Goal: Register for event/course

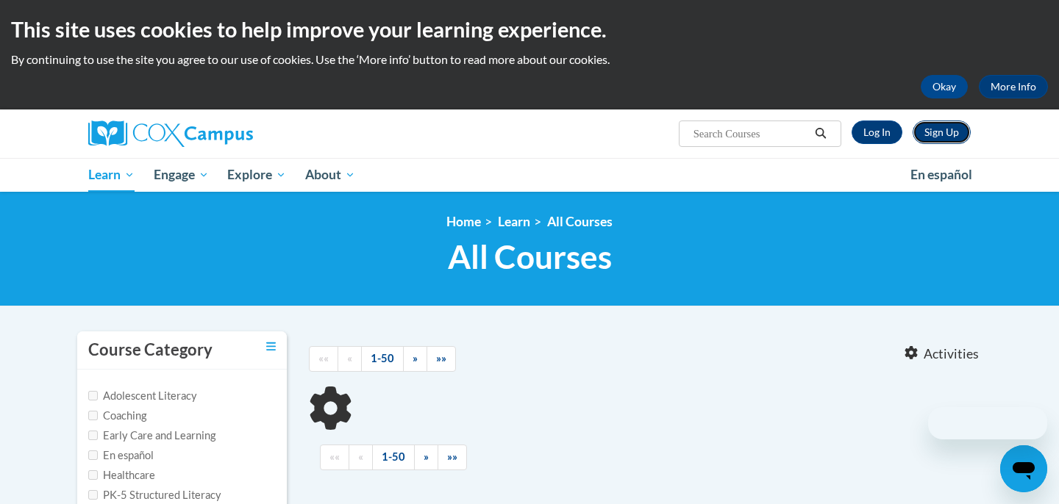
click at [946, 137] on link "Sign Up" at bounding box center [941, 133] width 58 height 24
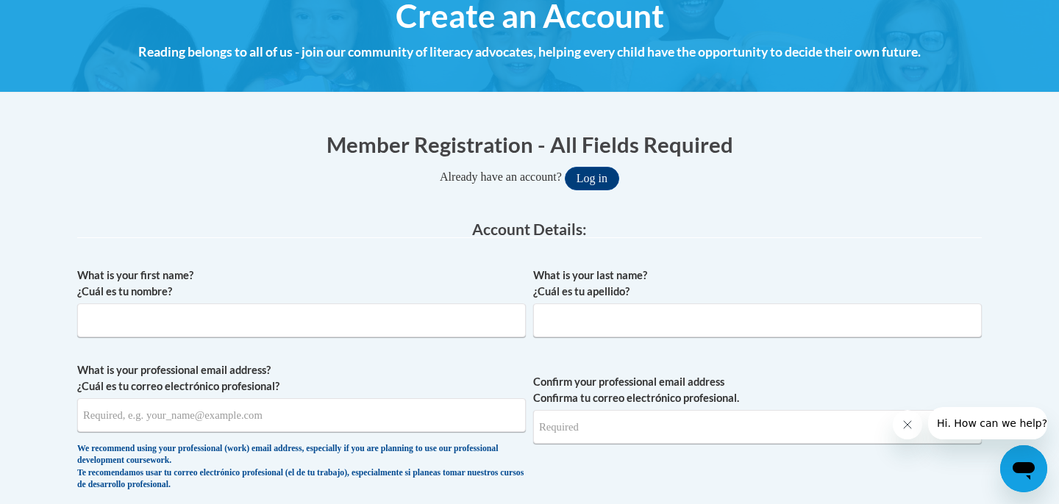
scroll to position [185, 0]
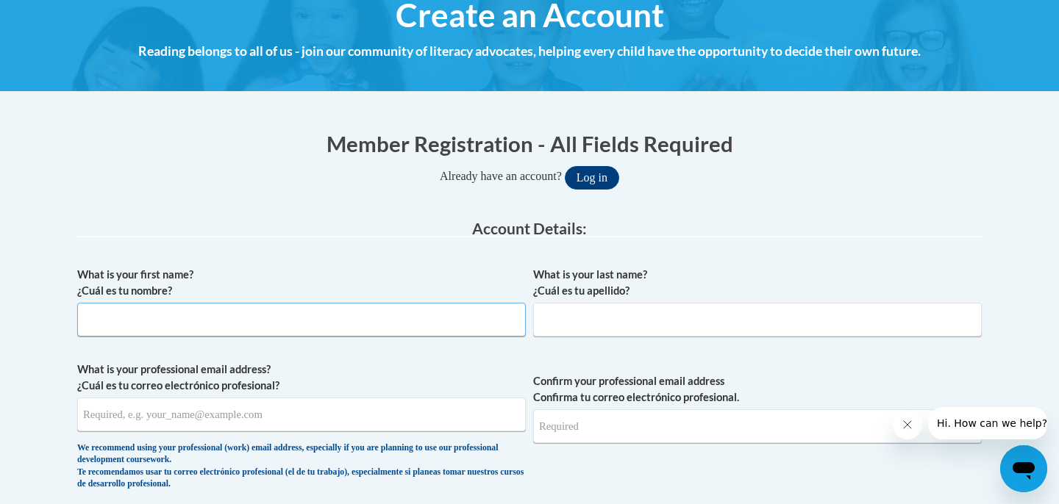
click at [335, 323] on input "What is your first name? ¿Cuál es tu nombre?" at bounding box center [301, 320] width 448 height 34
type input "[PERSON_NAME]"
type input "Deka"
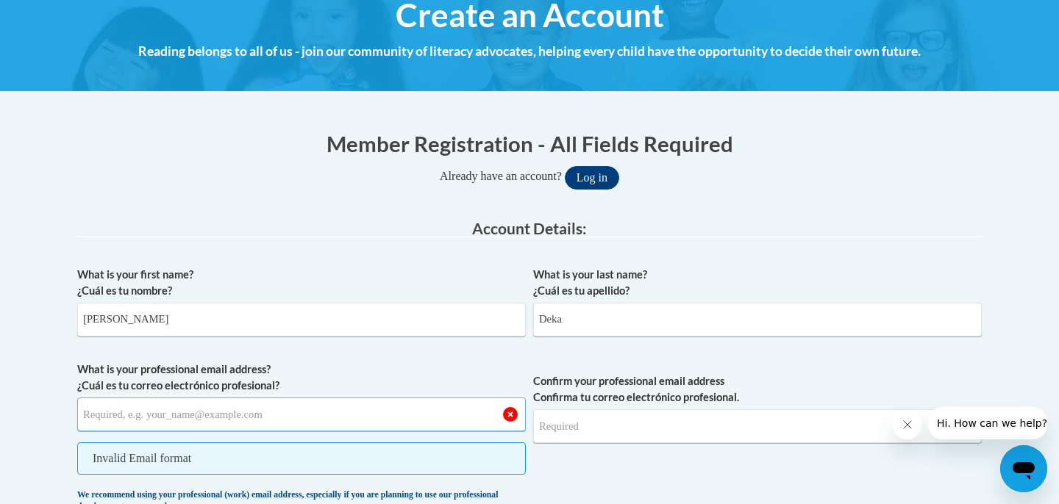
type input "tdeka@uw.edu"
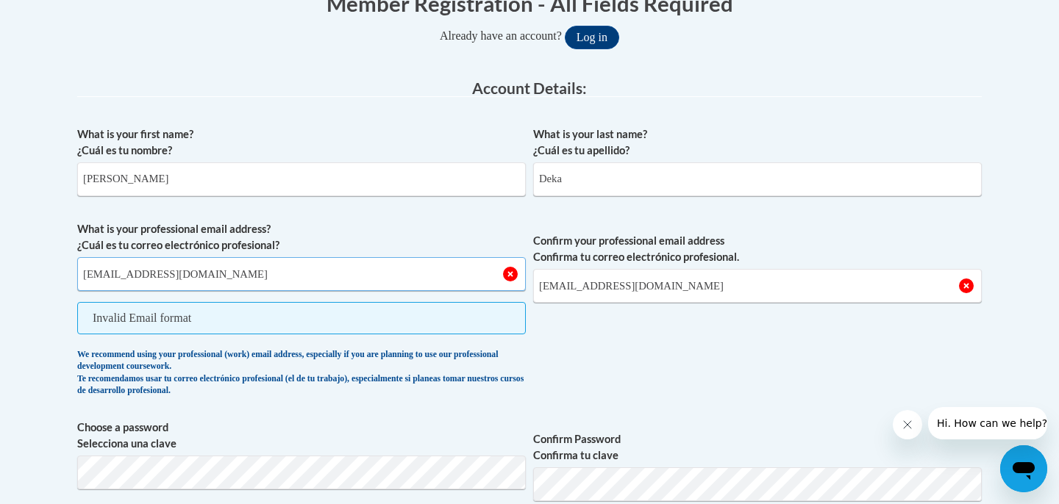
scroll to position [335, 0]
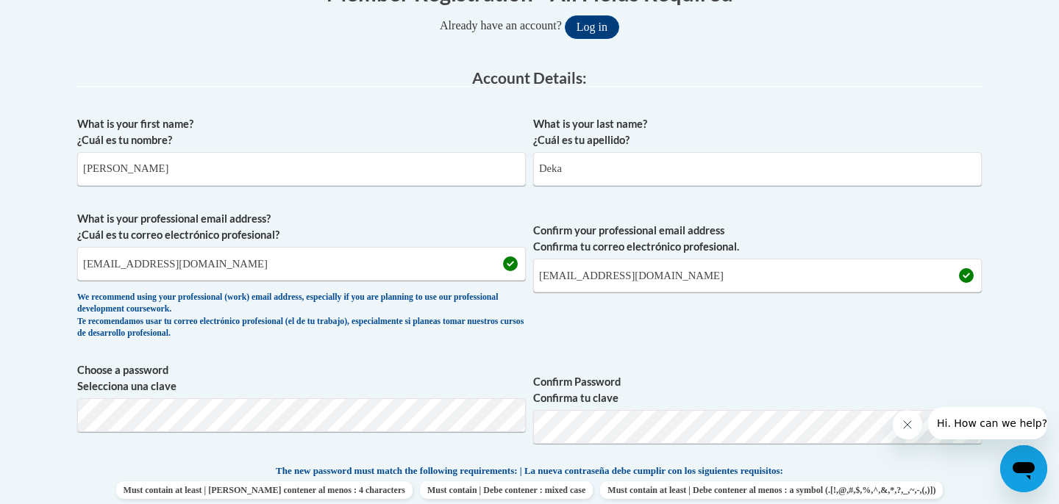
click at [419, 365] on label "Choose a password Selecciona una clave" at bounding box center [301, 378] width 448 height 32
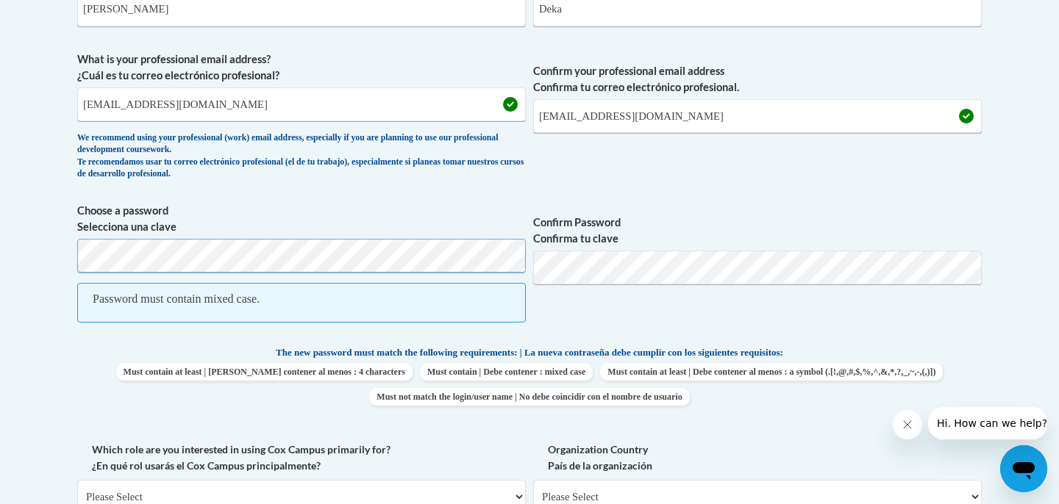
click at [32, 268] on body "This site uses cookies to help improve your learning experience. By continuing …" at bounding box center [529, 416] width 1059 height 1822
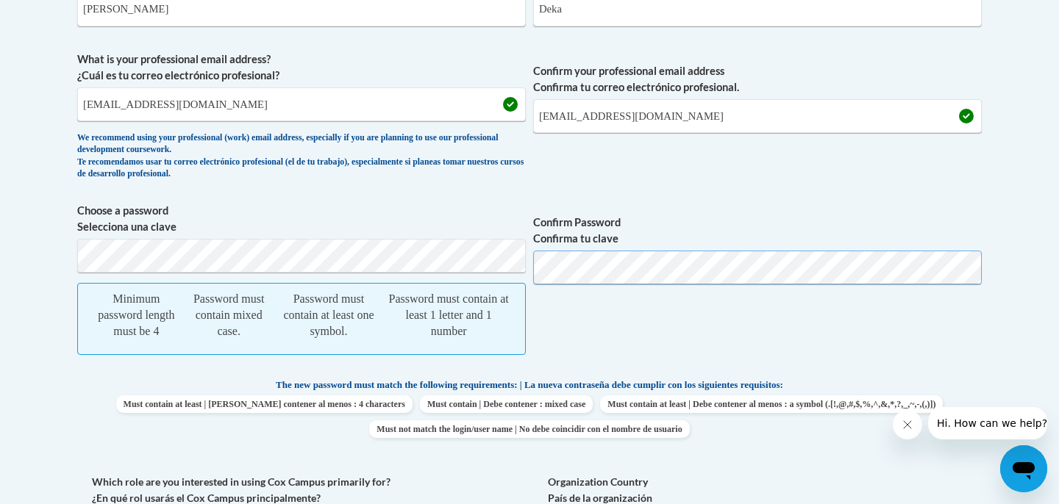
click at [445, 258] on span "Choose a password Selecciona una clave Minimum password length must be 4 Passwo…" at bounding box center [529, 287] width 904 height 168
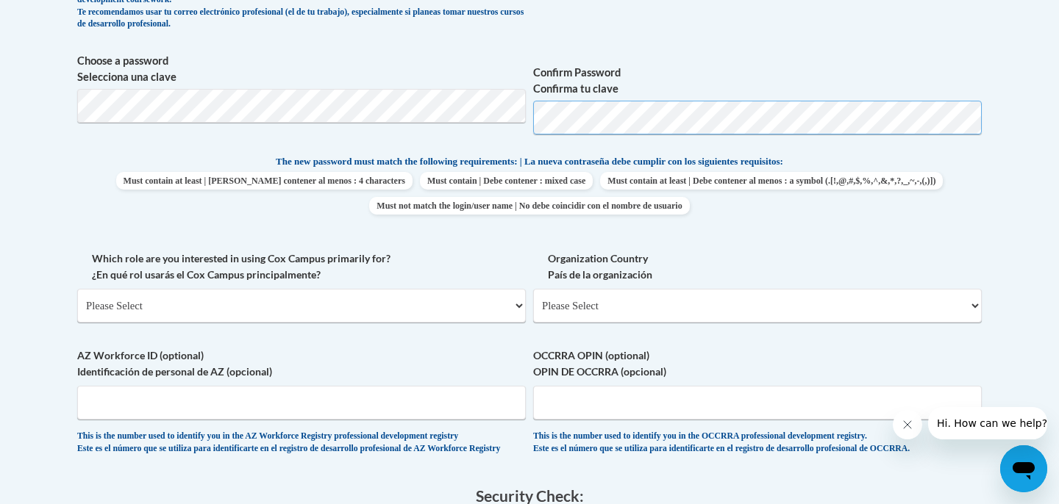
scroll to position [667, 0]
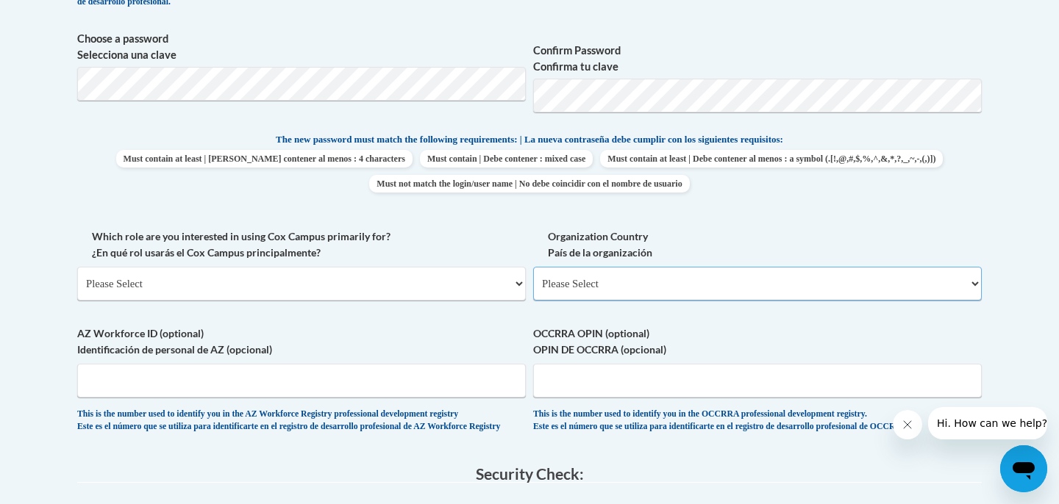
click at [640, 271] on select "Please Select United States | Estados Unidos Outside of the United States | Fue…" at bounding box center [757, 284] width 448 height 34
click at [240, 288] on select "Please Select College/University | Colegio/Universidad Community/Nonprofit Part…" at bounding box center [301, 284] width 448 height 34
select select "49058d88-fc43-4af8-93ac-fa8ced758464"
click at [77, 267] on select "Please Select College/University | Colegio/Universidad Community/Nonprofit Part…" at bounding box center [301, 284] width 448 height 34
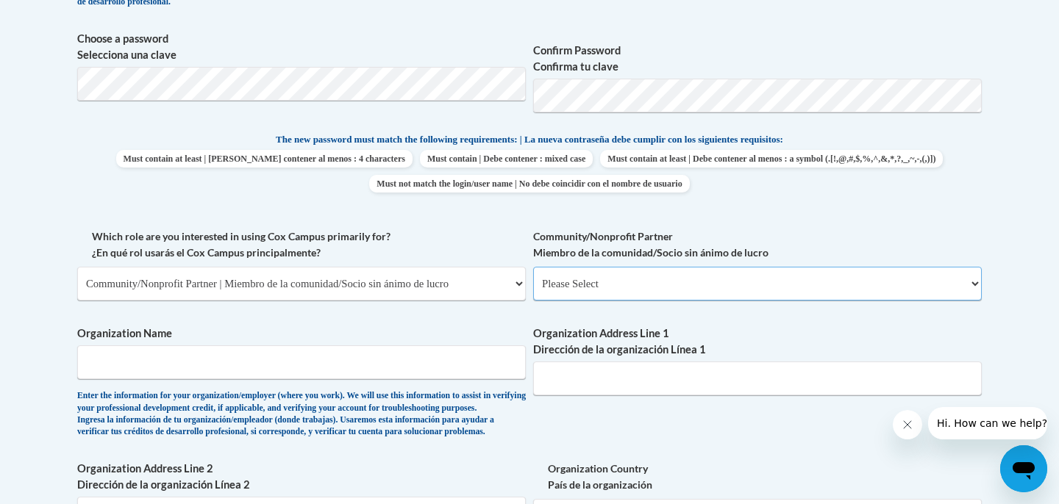
click at [588, 290] on select "Please Select Advocate | Defensor(a) Business/Private Company | Negocio o empre…" at bounding box center [757, 284] width 448 height 34
select select "d0068fd4-34ff-45e9-99e1-70a0b5fa68d7"
click at [533, 267] on select "Please Select Advocate | Defensor(a) Business/Private Company | Negocio o empre…" at bounding box center [757, 284] width 448 height 34
click at [461, 355] on input "Organization Name" at bounding box center [301, 363] width 448 height 34
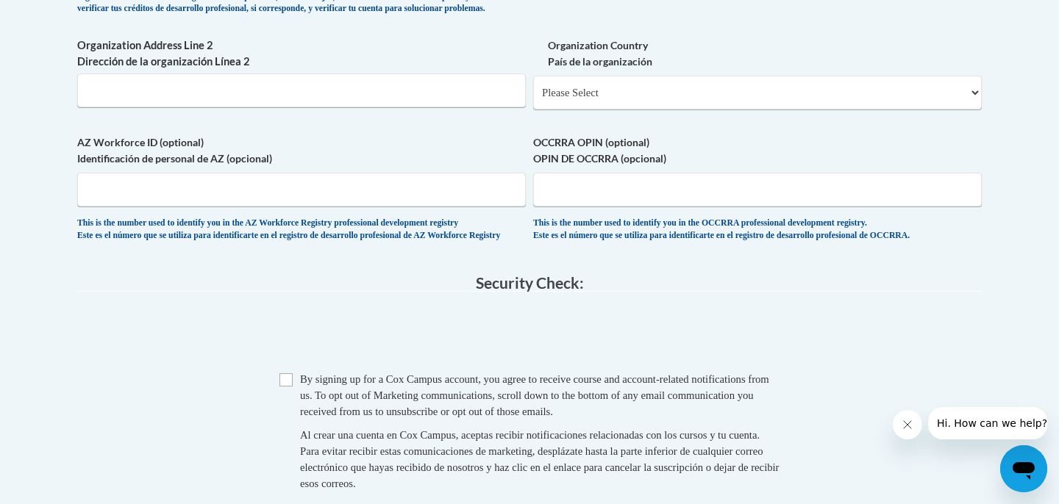
type input "Ignite Teach for America"
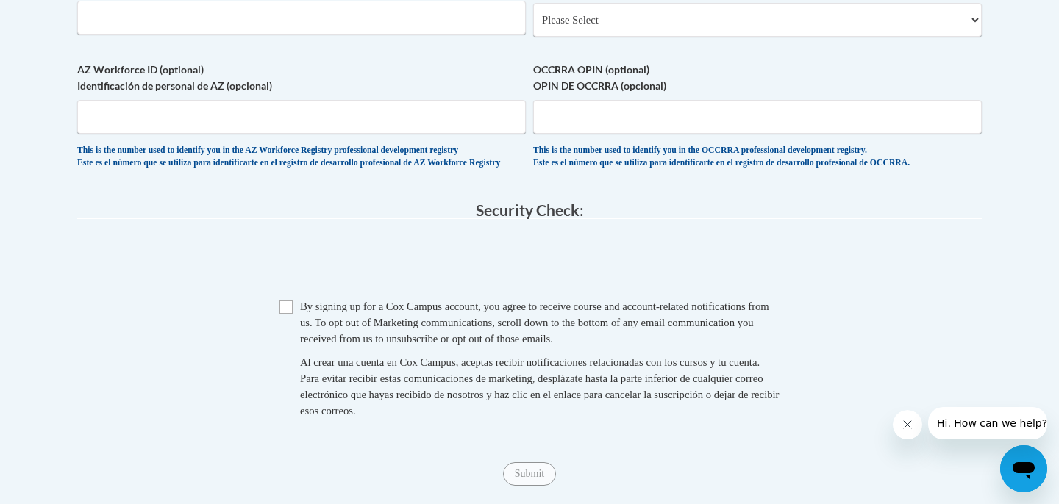
scroll to position [1232, 0]
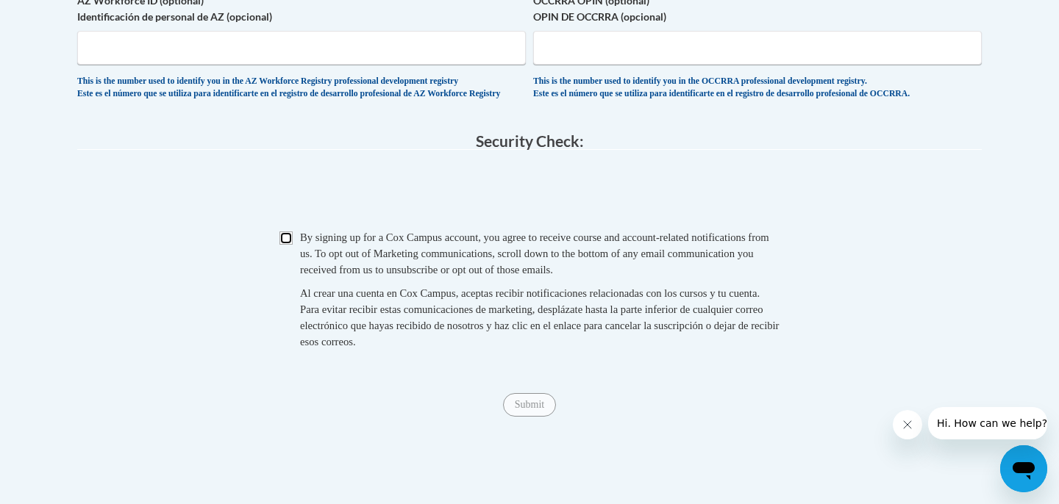
click at [284, 245] on input "Checkbox" at bounding box center [285, 238] width 13 height 13
checkbox input "true"
click at [526, 417] on input "Submit" at bounding box center [529, 405] width 53 height 24
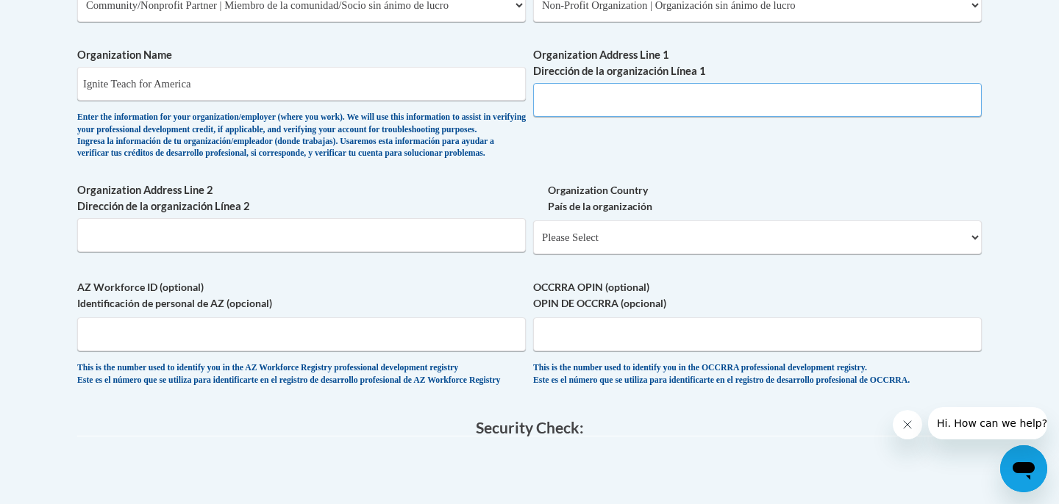
scroll to position [876, 0]
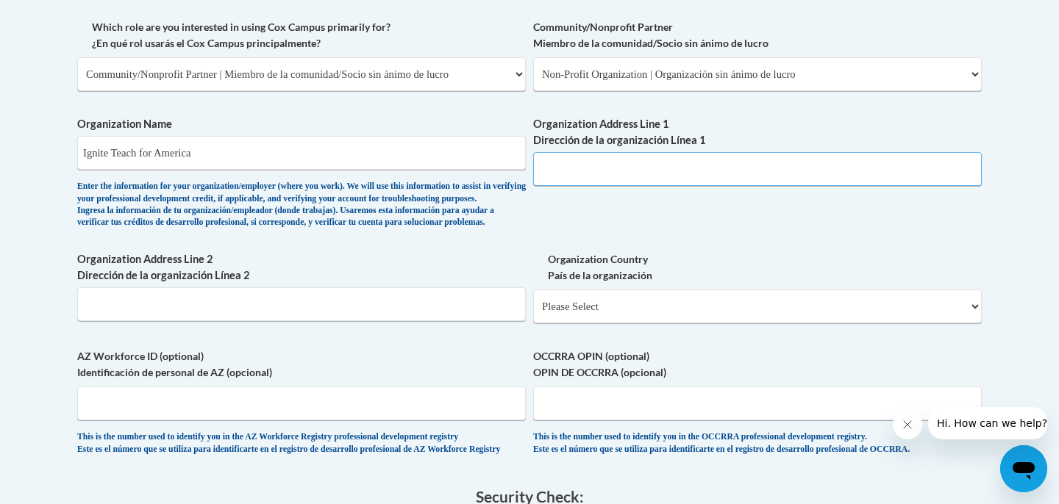
click at [584, 173] on input "Organization Address Line 1 Dirección de la organización Línea 1" at bounding box center [757, 169] width 448 height 34
type input "46"
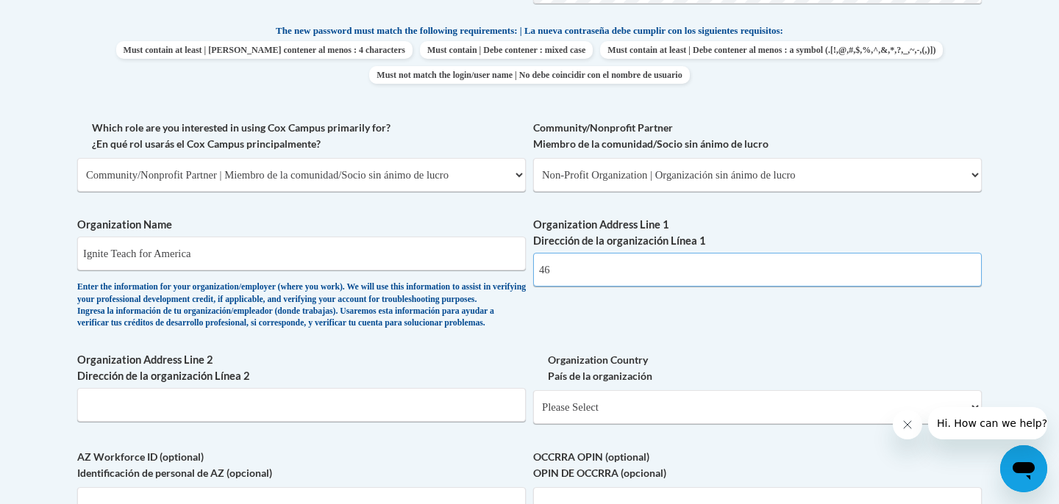
scroll to position [713, 0]
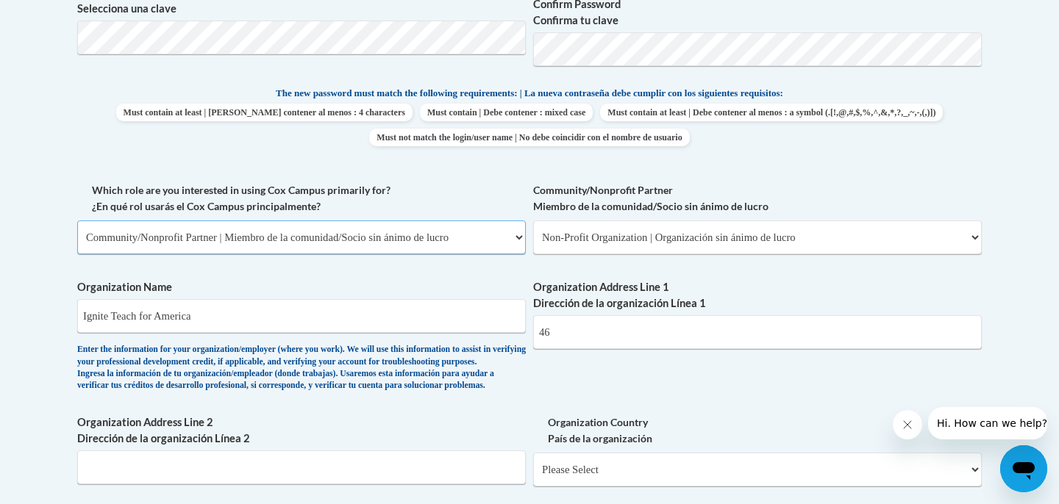
click at [349, 234] on select "Please Select College/University | Colegio/Universidad Community/Nonprofit Part…" at bounding box center [301, 238] width 448 height 34
click at [77, 221] on select "Please Select College/University | Colegio/Universidad Community/Nonprofit Part…" at bounding box center [301, 238] width 448 height 34
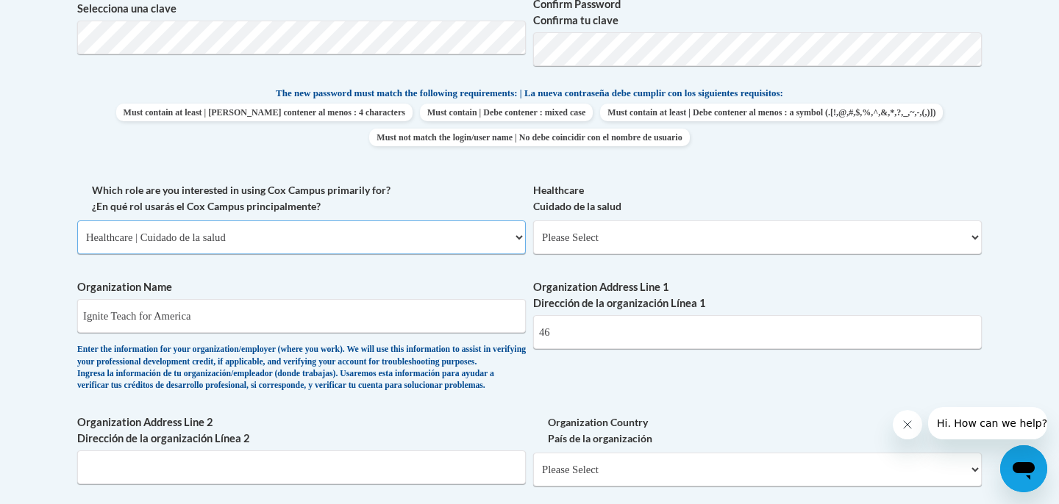
click at [308, 243] on select "Please Select College/University | Colegio/Universidad Community/Nonprofit Part…" at bounding box center [301, 238] width 448 height 34
select select "fbf2d438-af2f-41f8-98f1-81c410e29de3"
click at [77, 221] on select "Please Select College/University | Colegio/Universidad Community/Nonprofit Part…" at bounding box center [301, 238] width 448 height 34
click at [607, 223] on select "Please Select Early Learning/Daycare Teacher/Family Home Care Provider | Maestr…" at bounding box center [757, 238] width 448 height 34
select select "8e40623d-54d0-45cd-9f92-5df65cd3f8cf"
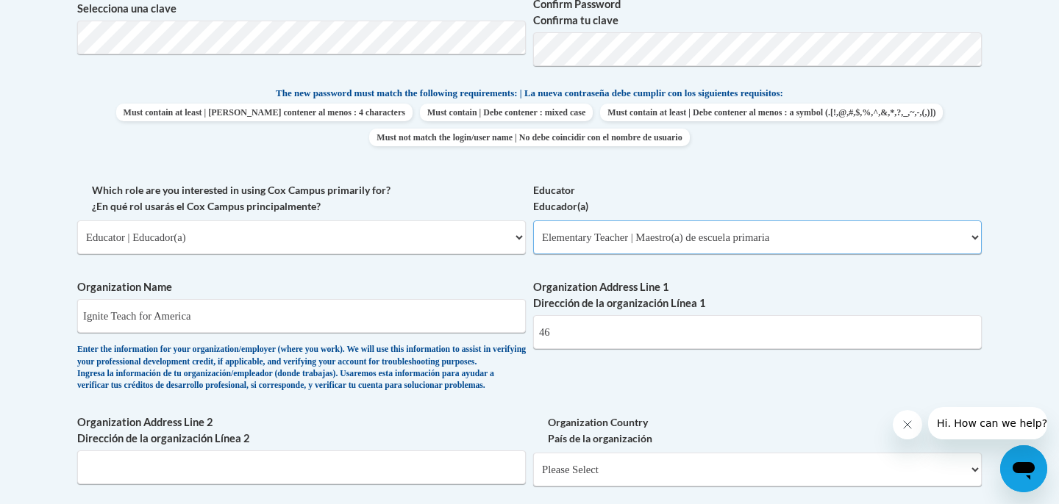
click at [533, 221] on select "Please Select Early Learning/Daycare Teacher/Family Home Care Provider | Maestr…" at bounding box center [757, 238] width 448 height 34
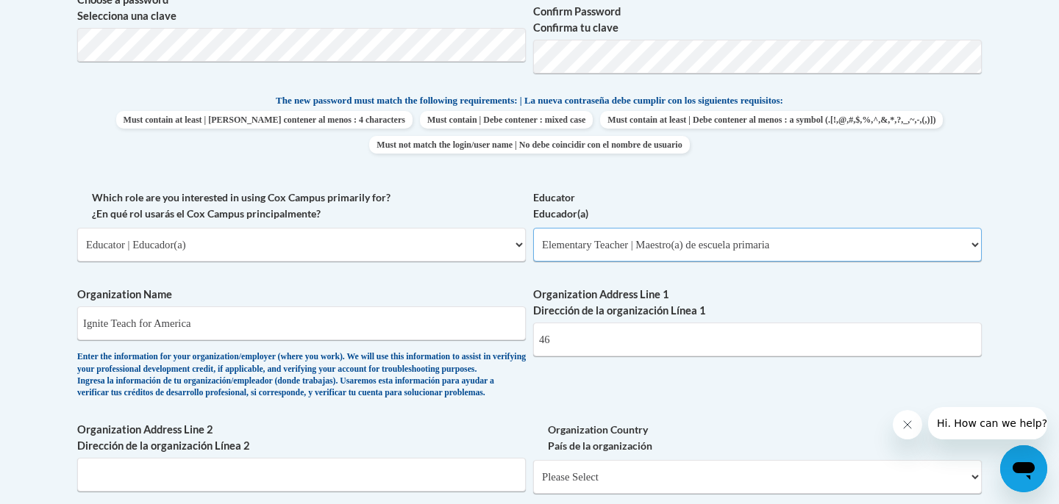
scroll to position [850, 0]
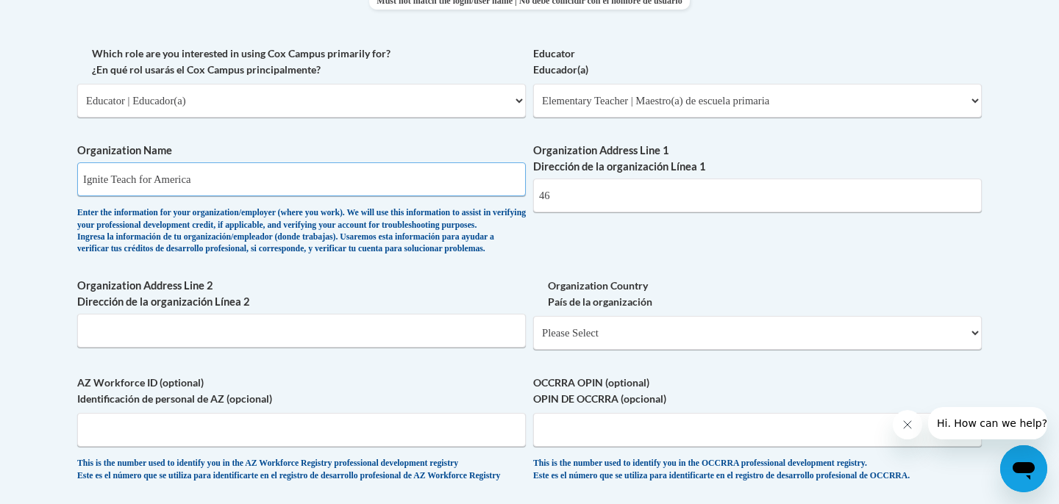
click at [393, 188] on input "Ignite Teach for America" at bounding box center [301, 179] width 448 height 34
click at [604, 206] on input "46" at bounding box center [757, 196] width 448 height 34
drag, startPoint x: 600, startPoint y: 207, endPoint x: 527, endPoint y: 192, distance: 74.2
click at [527, 193] on div "What is your first name? ¿Cuál es tu nombre? Tanisha What is your last name? ¿C…" at bounding box center [529, 45] width 904 height 903
type input "N/A"
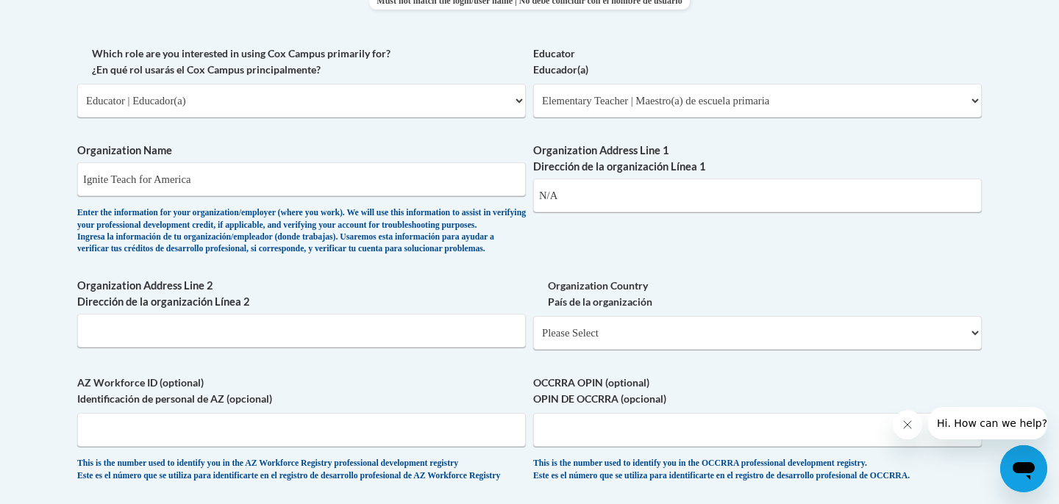
click at [529, 251] on div "What is your first name? ¿Cuál es tu nombre? Tanisha What is your last name? ¿C…" at bounding box center [529, 45] width 904 height 903
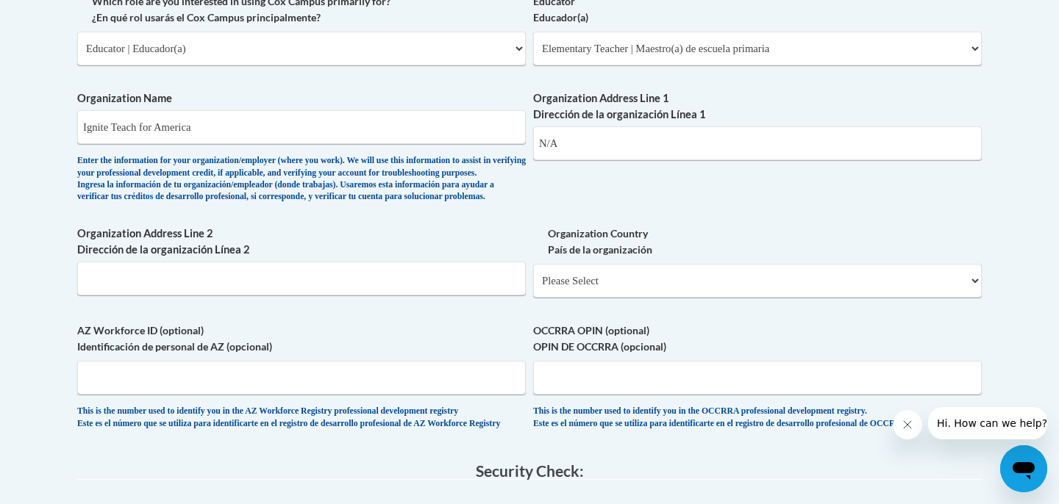
scroll to position [897, 0]
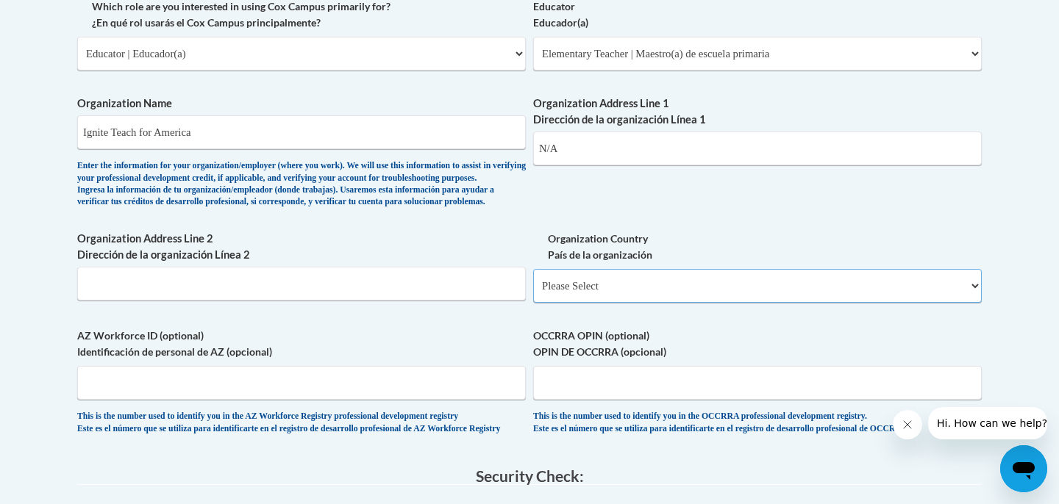
click at [587, 303] on select "Please Select United States | Estados Unidos Outside of the United States | Fue…" at bounding box center [757, 286] width 448 height 34
select select "ad49bcad-a171-4b2e-b99c-48b446064914"
click at [533, 293] on select "Please Select United States | Estados Unidos Outside of the United States | Fue…" at bounding box center [757, 286] width 448 height 34
select select
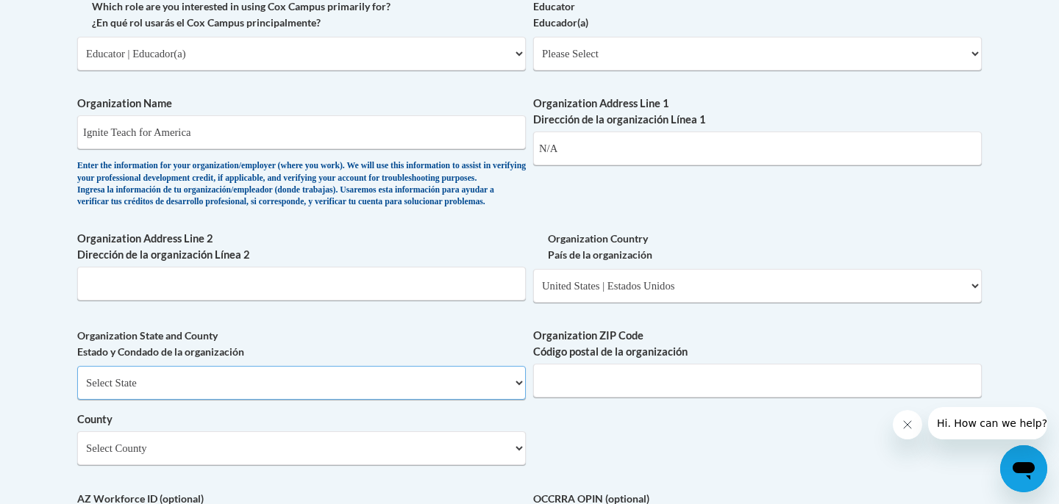
click at [425, 393] on select "Select State Alabama Alaska Arizona Arkansas California Colorado Connecticut De…" at bounding box center [301, 383] width 448 height 34
select select "California"
click at [77, 390] on select "Select State Alabama Alaska Arizona Arkansas California Colorado Connecticut De…" at bounding box center [301, 383] width 448 height 34
click at [568, 398] on input "Organization ZIP Code Código postal de la organización" at bounding box center [757, 381] width 448 height 34
type input "94550"
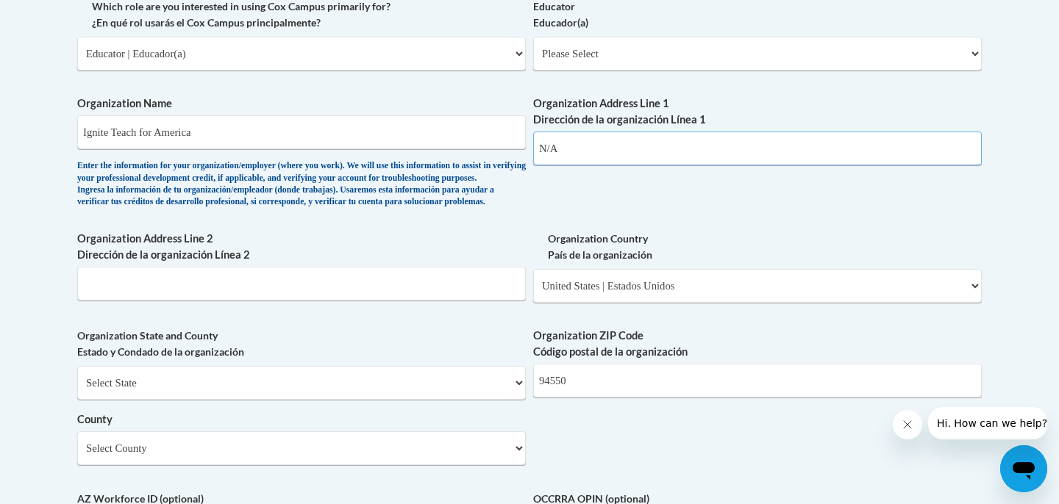
click at [588, 146] on input "N/A" at bounding box center [757, 149] width 448 height 34
type input "467 Encino Dr"
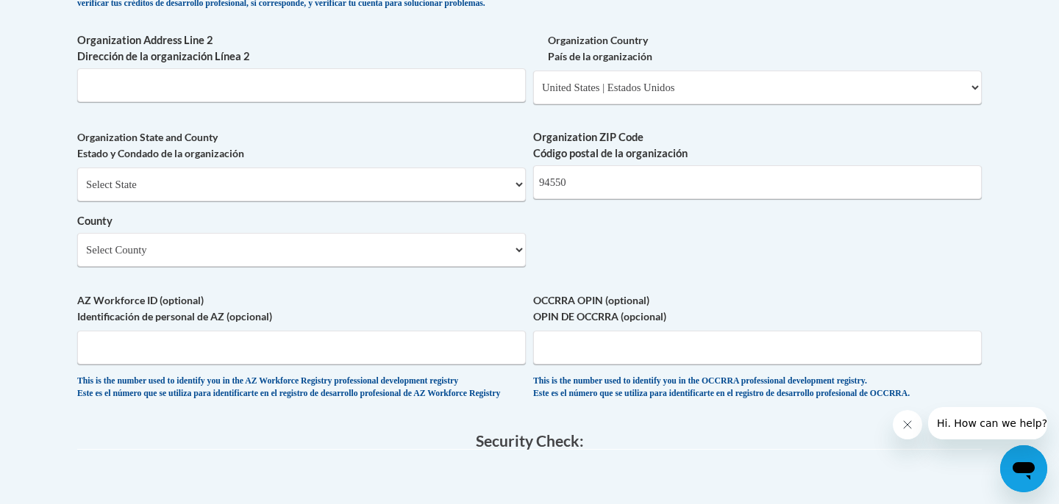
scroll to position [1097, 0]
click at [374, 265] on select "Select County Alameda Alpine Amador Butte Calaveras Colusa Contra Costa Del Nor…" at bounding box center [301, 249] width 448 height 34
select select "Alameda"
click at [77, 256] on select "Select County Alameda Alpine Amador Butte Calaveras Colusa Contra Costa Del Nor…" at bounding box center [301, 249] width 448 height 34
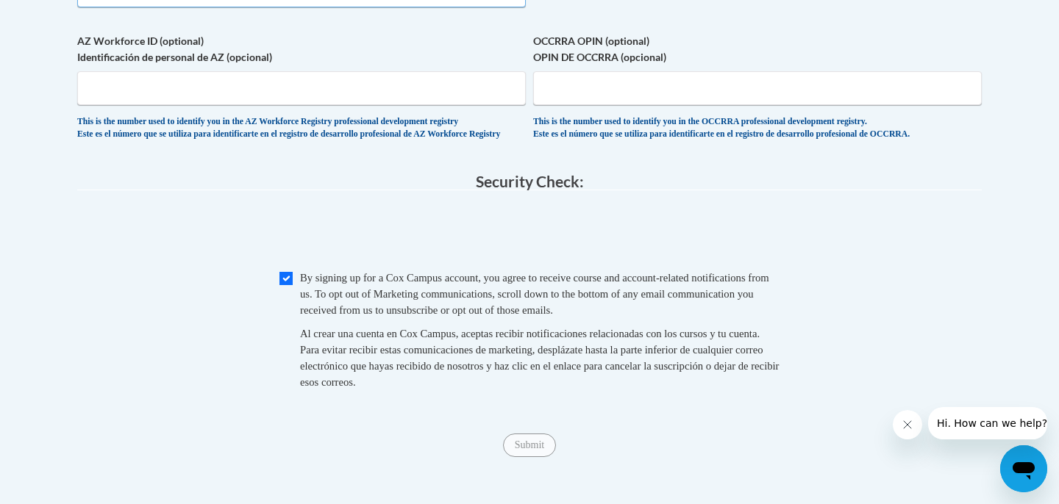
scroll to position [1409, 0]
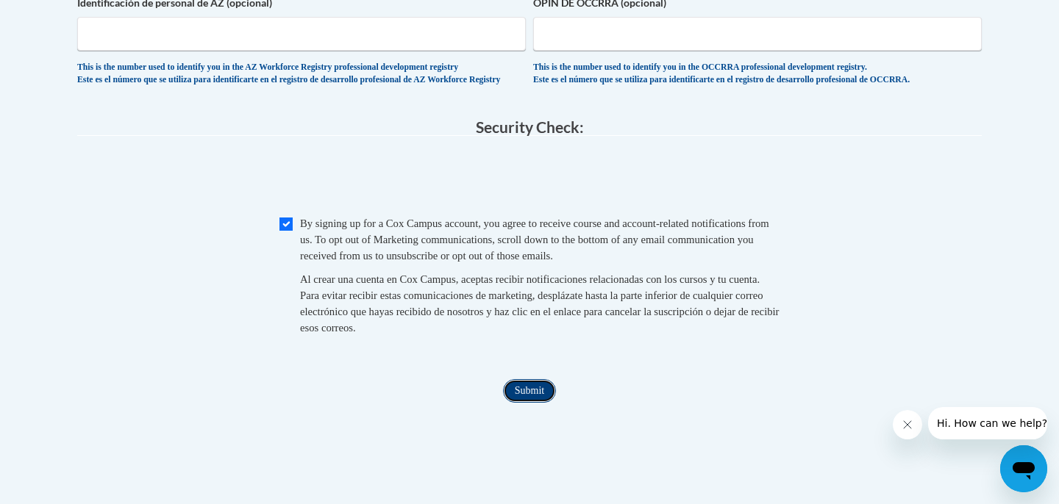
click at [520, 403] on input "Submit" at bounding box center [529, 391] width 53 height 24
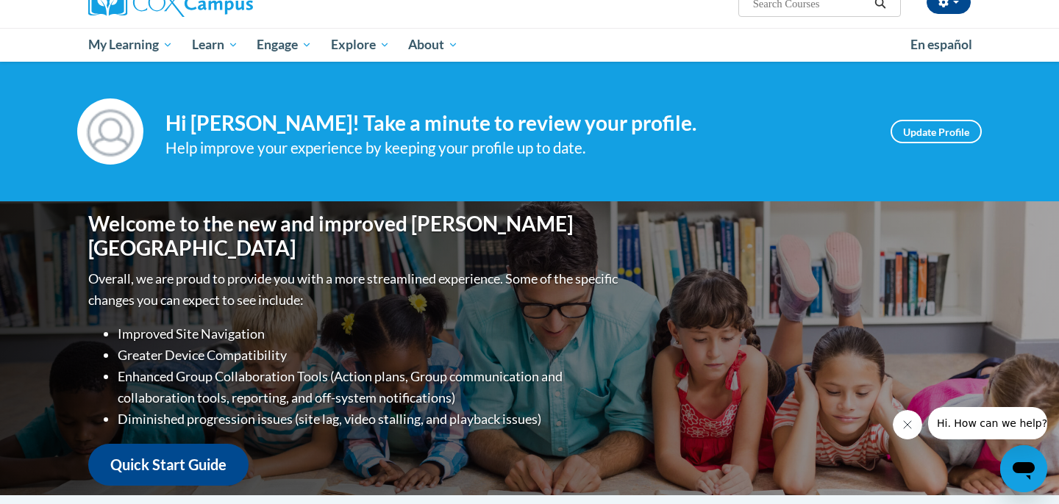
scroll to position [329, 0]
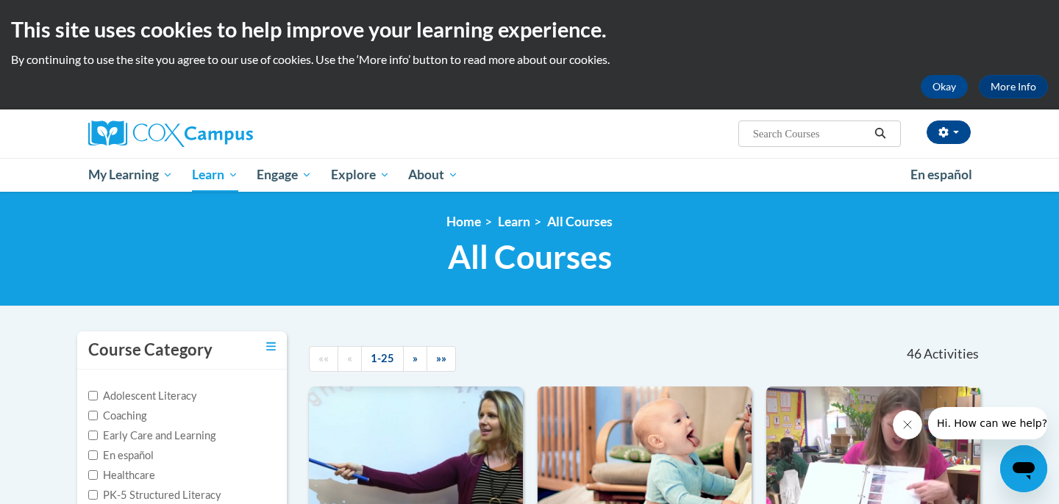
click at [774, 140] on input "Search..." at bounding box center [810, 134] width 118 height 18
type input "systematic and explicit phonics instruction"
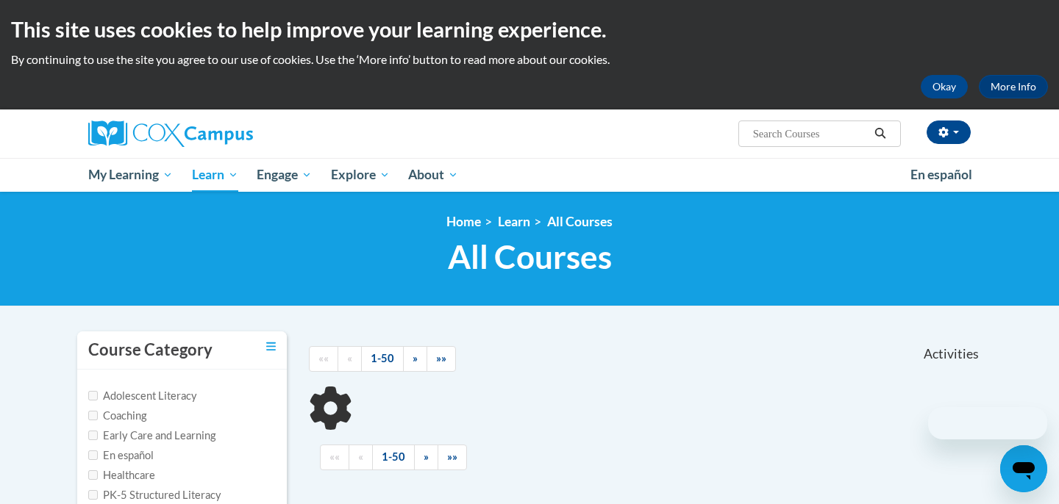
scroll to position [182, 0]
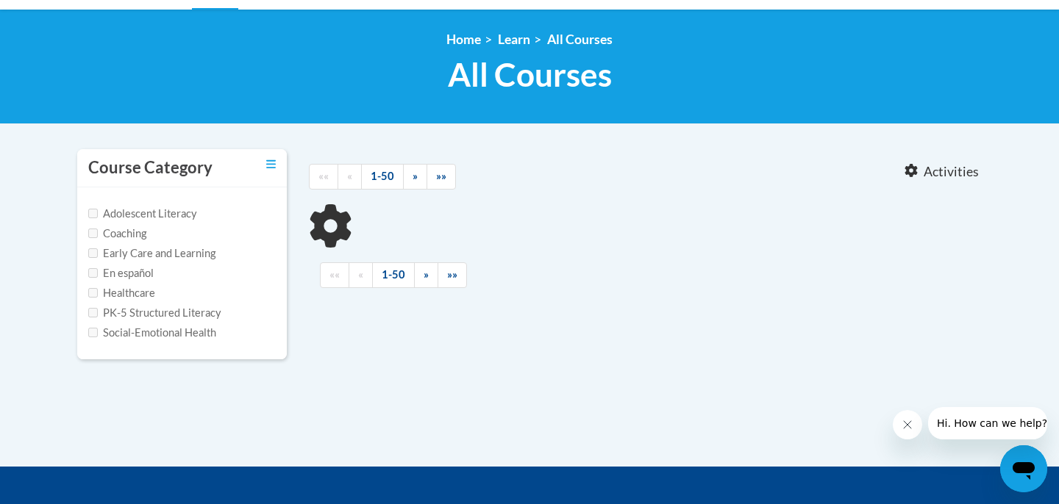
type input "systematic and explicit phonics instruction"
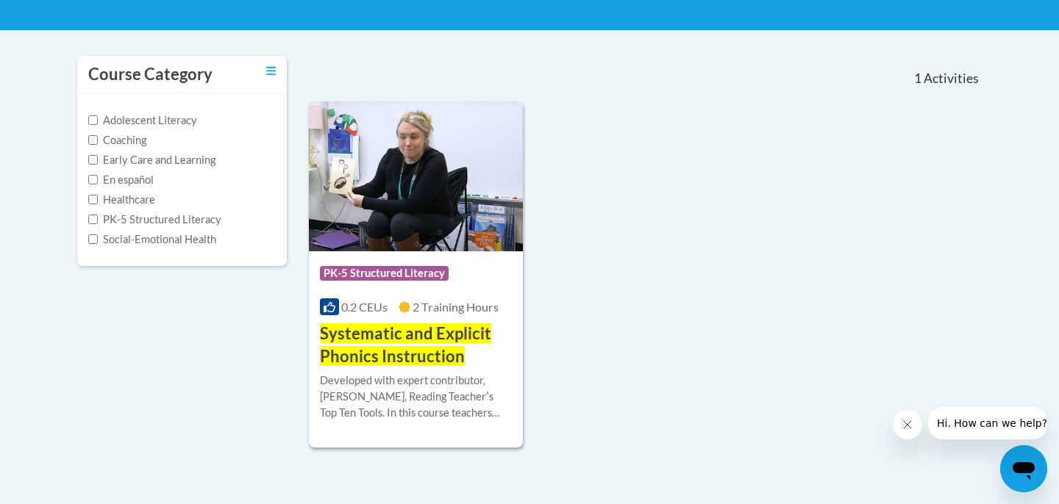
scroll to position [373, 0]
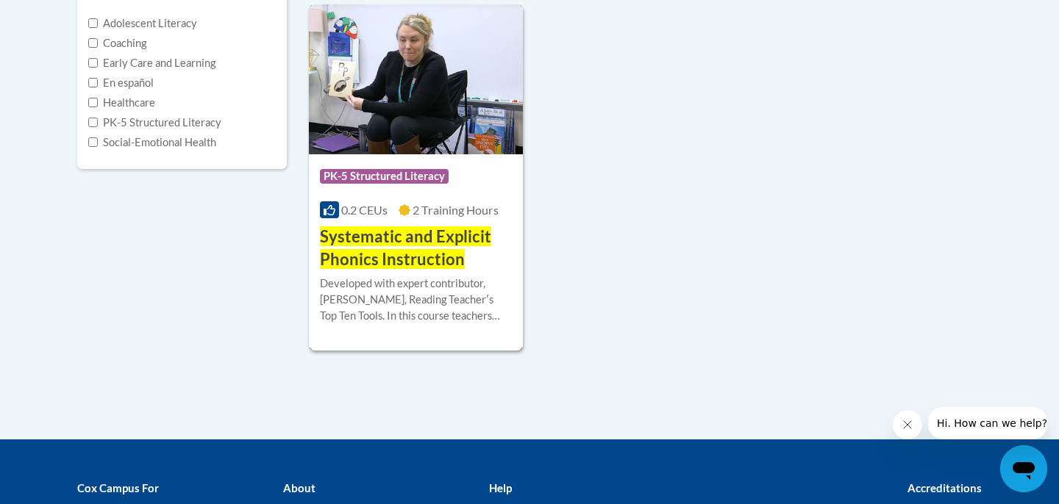
click at [448, 273] on div "More Info Enroll Developed with expert contributor, [PERSON_NAME], Reading Teac…" at bounding box center [416, 308] width 214 height 75
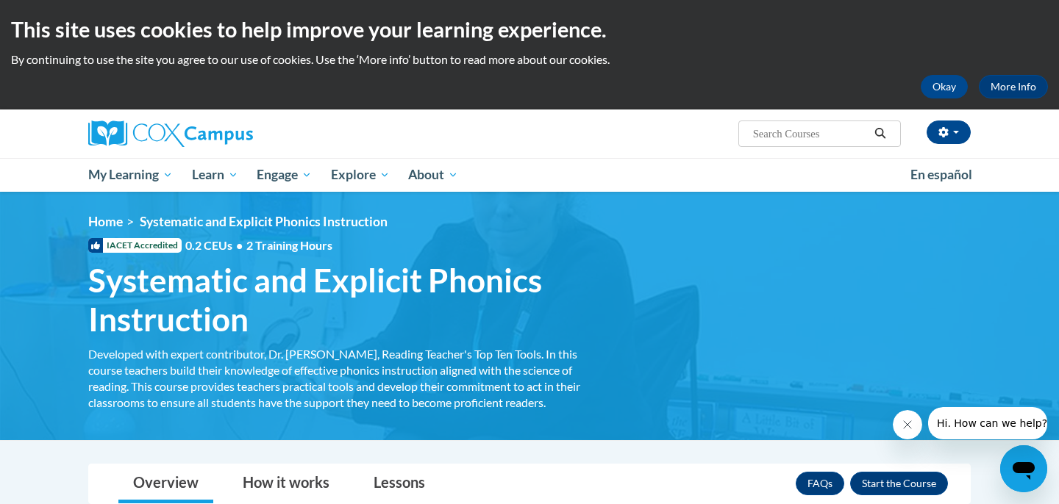
scroll to position [188, 0]
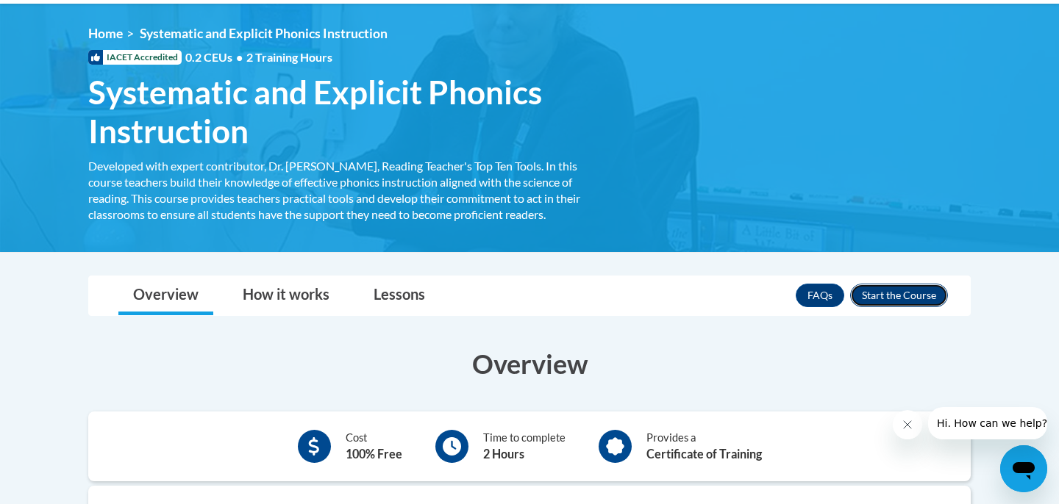
click at [862, 300] on button "Enroll" at bounding box center [899, 296] width 98 height 24
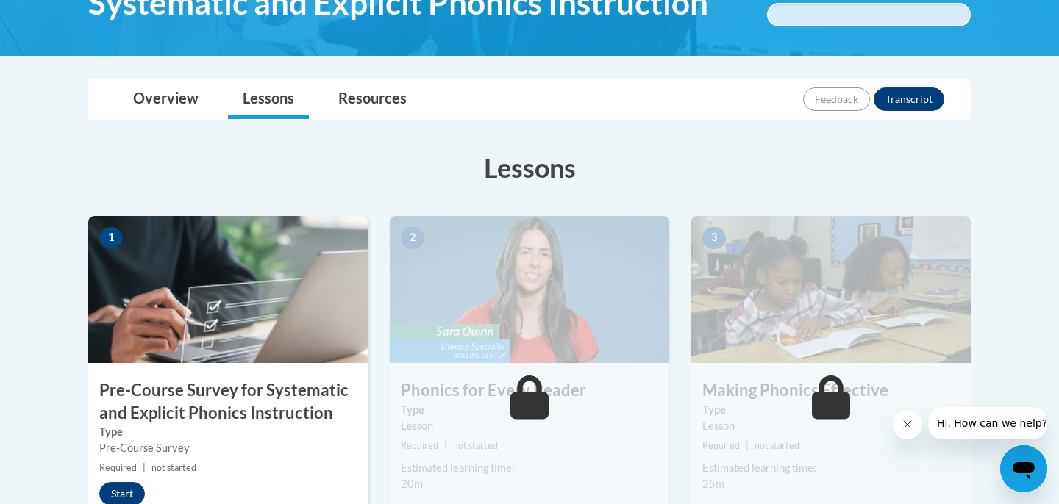
scroll to position [448, 0]
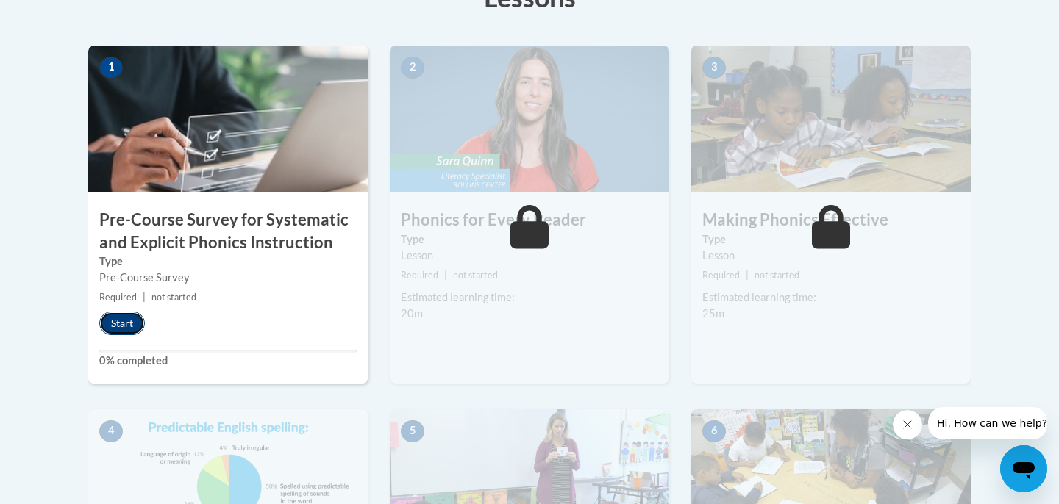
click at [131, 313] on button "Start" at bounding box center [122, 324] width 46 height 24
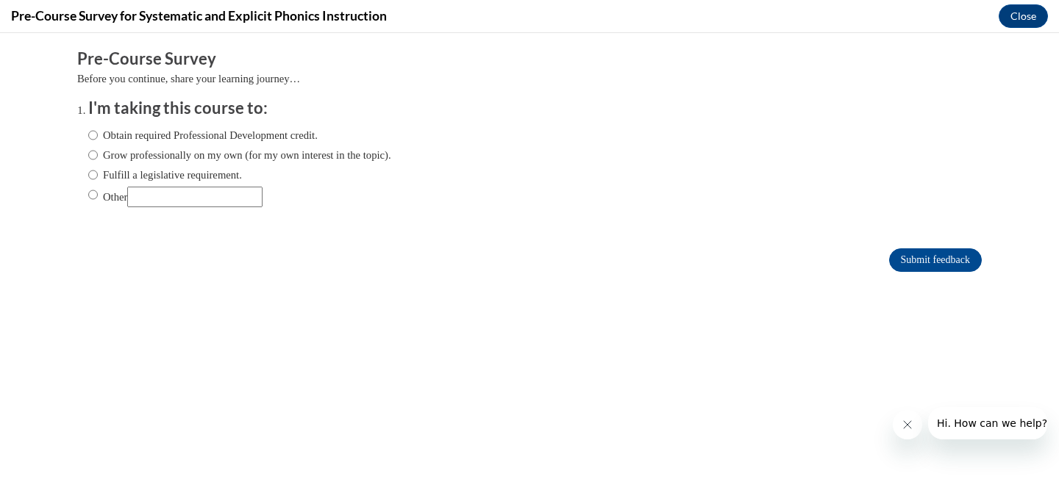
scroll to position [0, 0]
click at [243, 155] on label "Grow professionally on my own (for my own interest in the topic)." at bounding box center [239, 155] width 303 height 16
click at [98, 155] on input "Grow professionally on my own (for my own interest in the topic)." at bounding box center [93, 155] width 10 height 16
radio input "true"
click at [917, 260] on input "Submit feedback" at bounding box center [935, 260] width 93 height 24
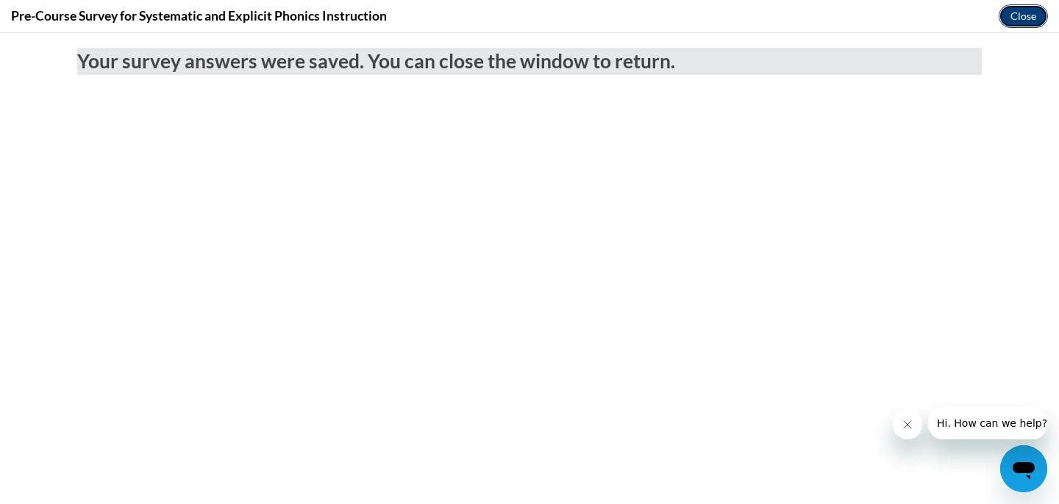
click at [1034, 6] on button "Close" at bounding box center [1022, 16] width 49 height 24
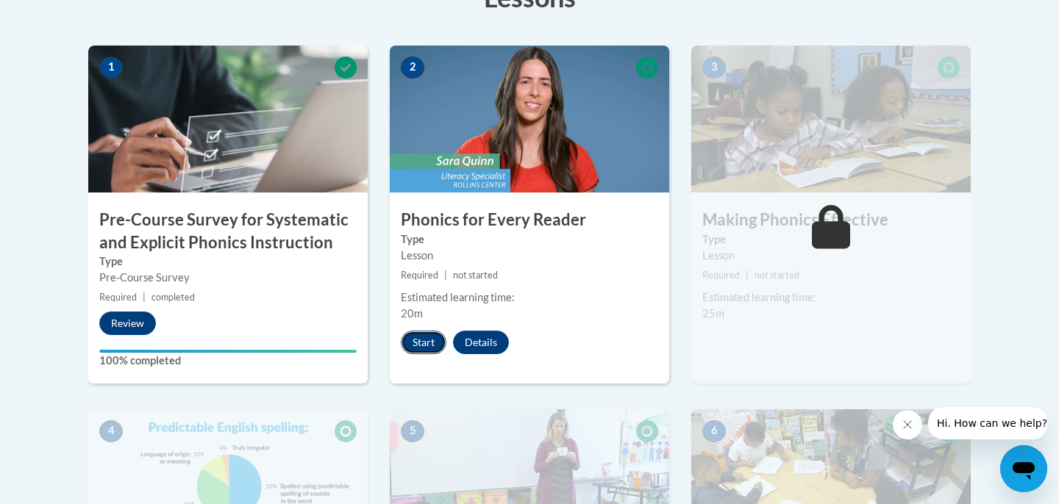
click at [439, 336] on button "Start" at bounding box center [424, 343] width 46 height 24
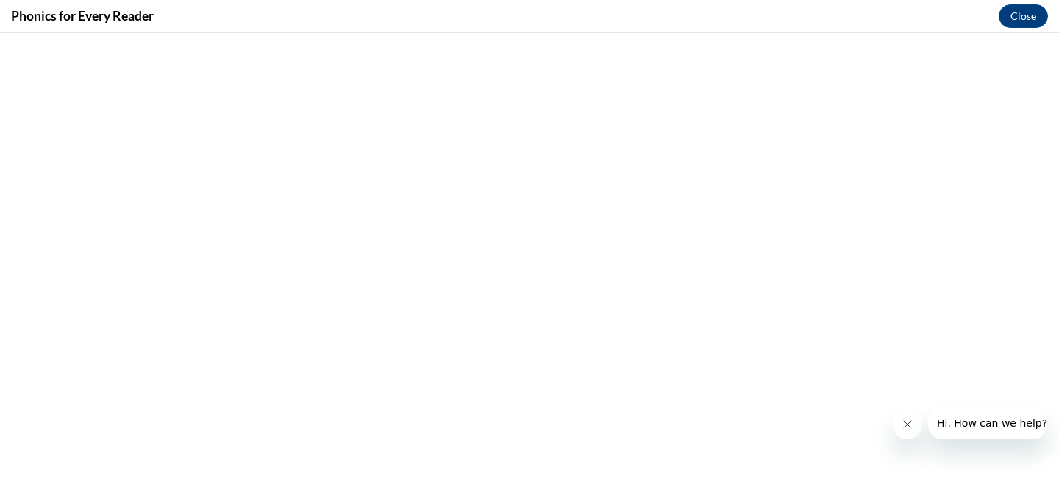
click at [909, 419] on icon "Close message from company" at bounding box center [907, 425] width 12 height 12
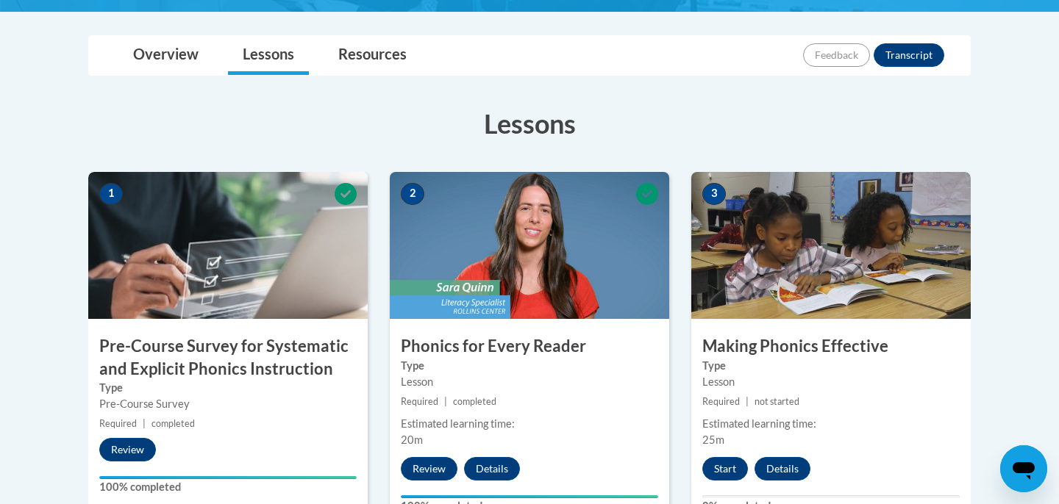
scroll to position [534, 0]
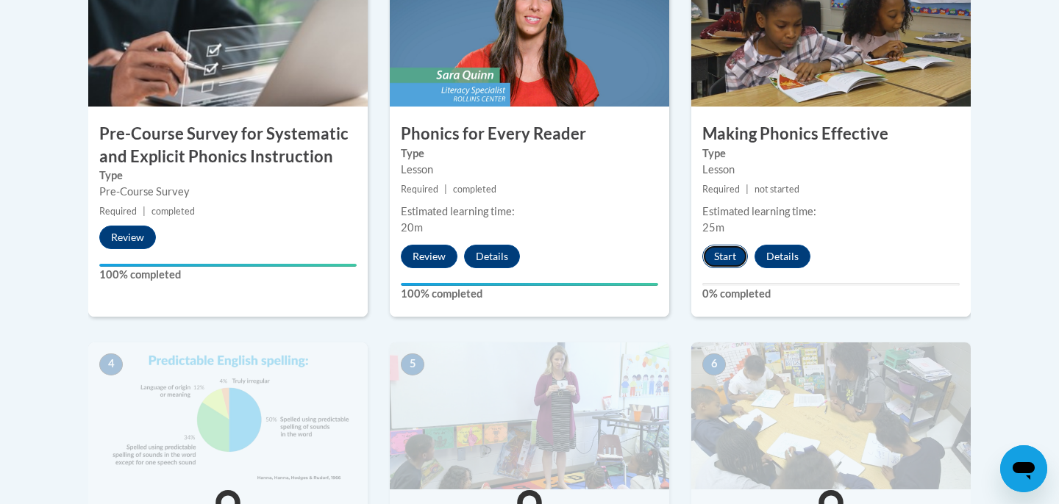
click at [730, 263] on button "Start" at bounding box center [725, 257] width 46 height 24
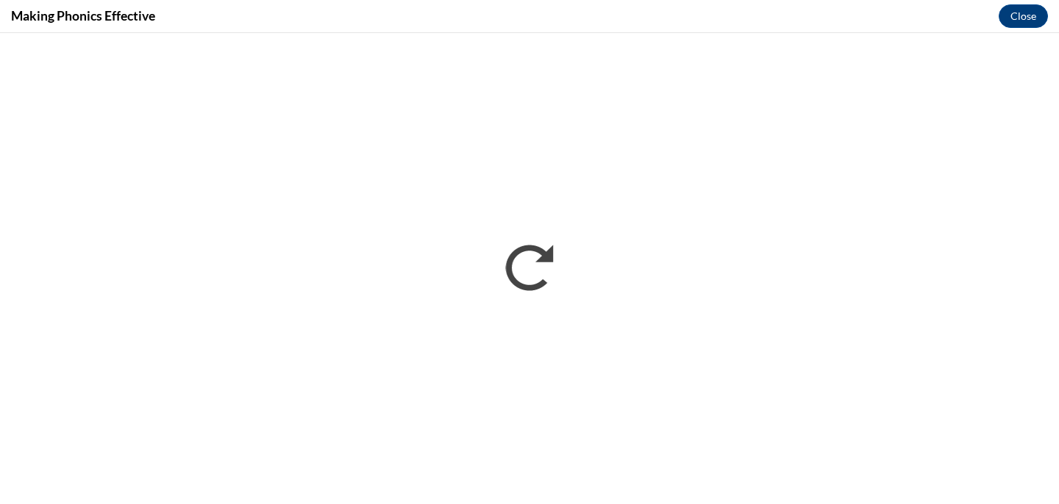
scroll to position [0, 0]
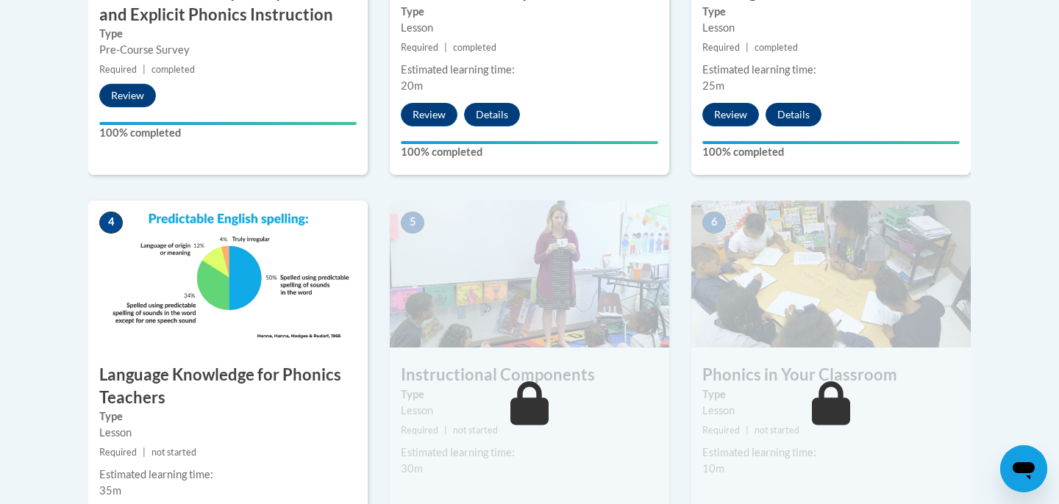
scroll to position [831, 0]
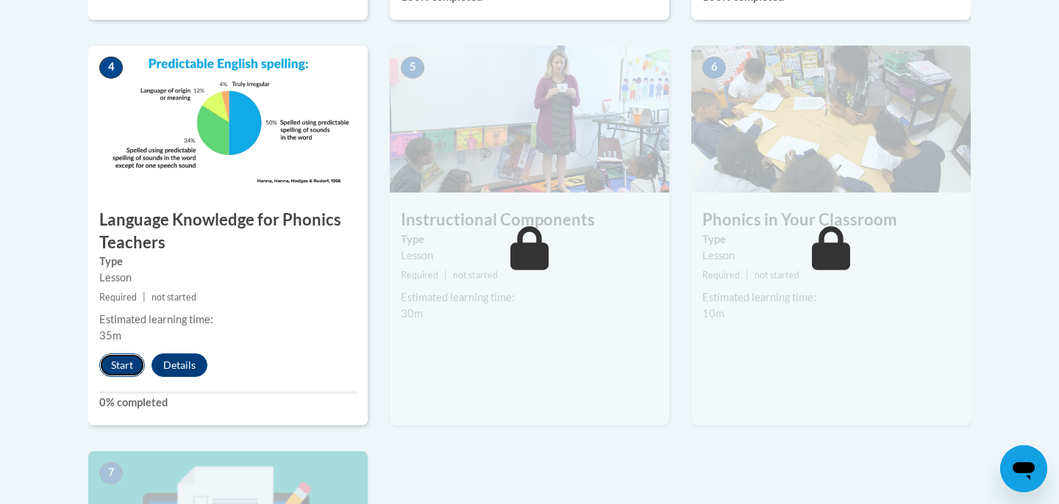
click at [124, 357] on button "Start" at bounding box center [122, 366] width 46 height 24
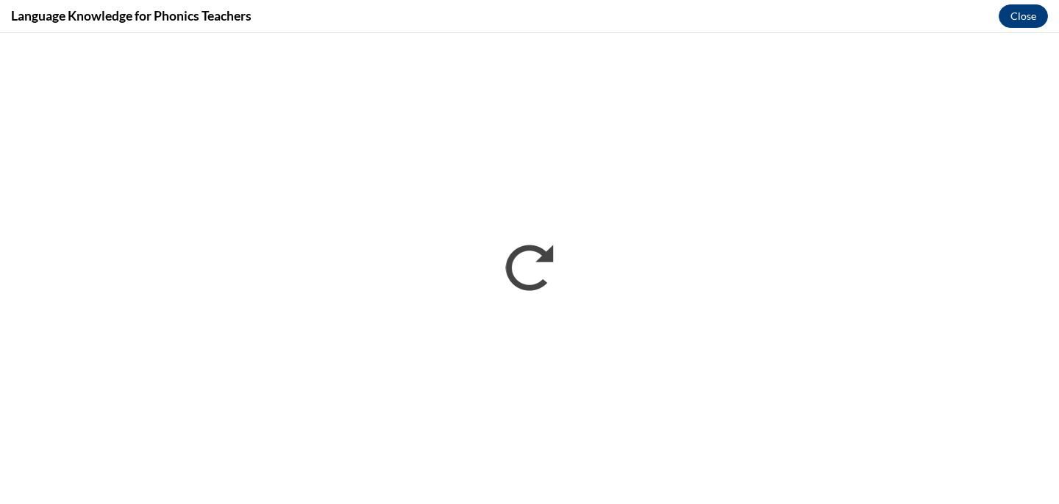
scroll to position [0, 0]
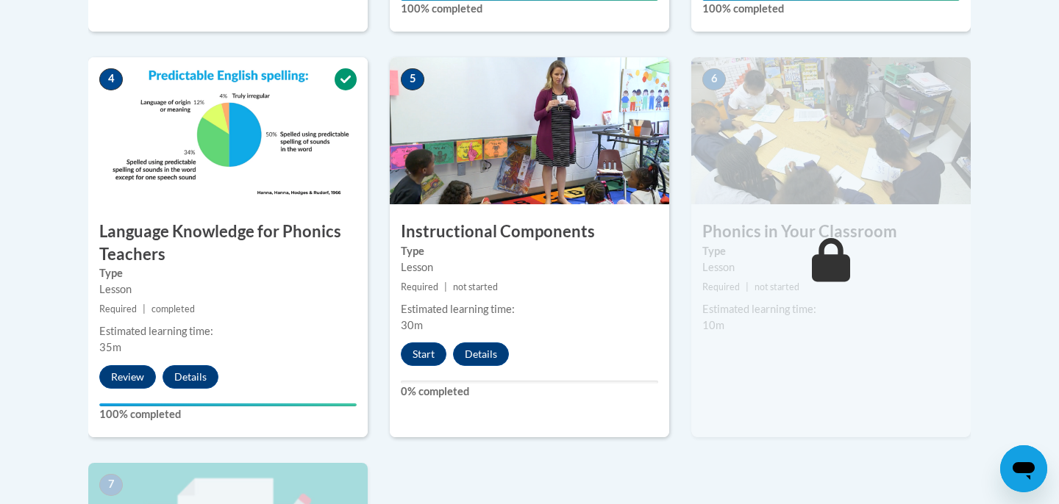
scroll to position [846, 0]
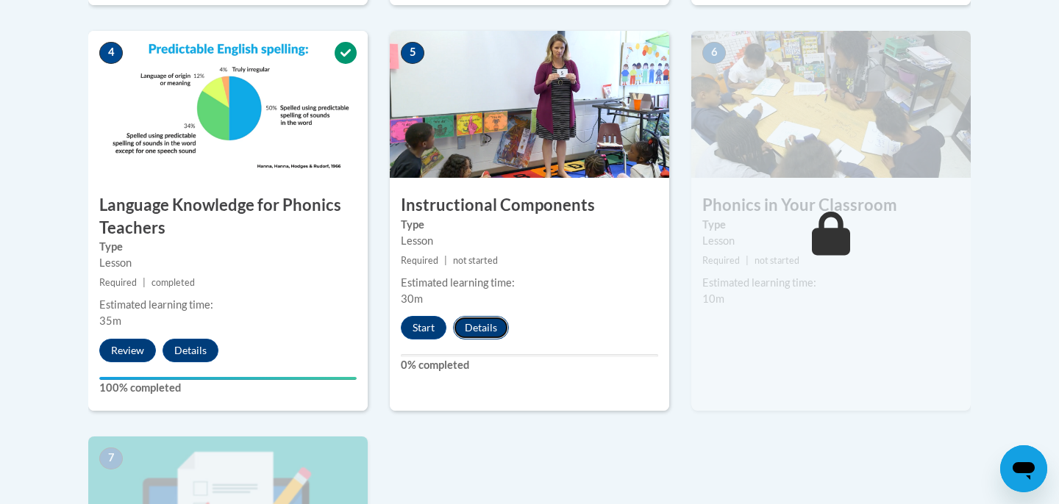
click at [480, 332] on button "Details" at bounding box center [481, 328] width 56 height 24
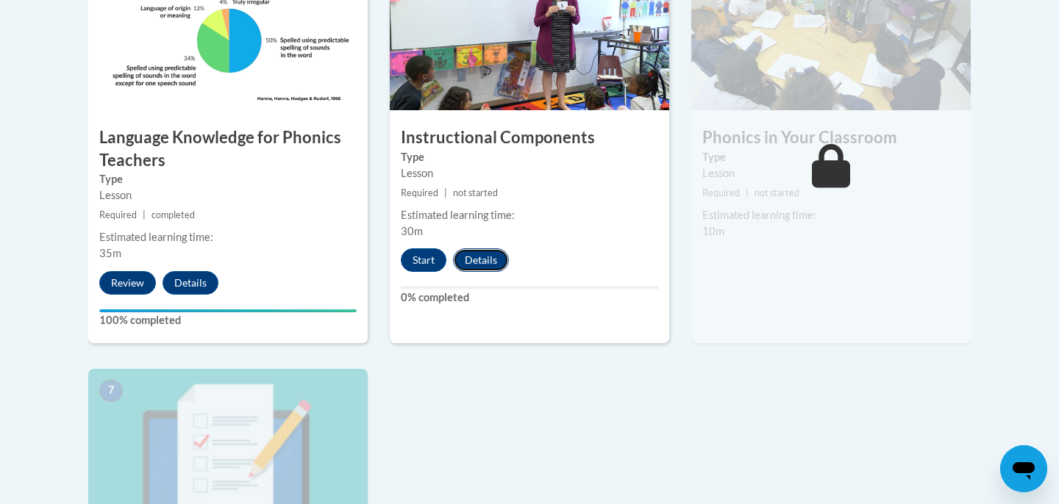
scroll to position [939, 0]
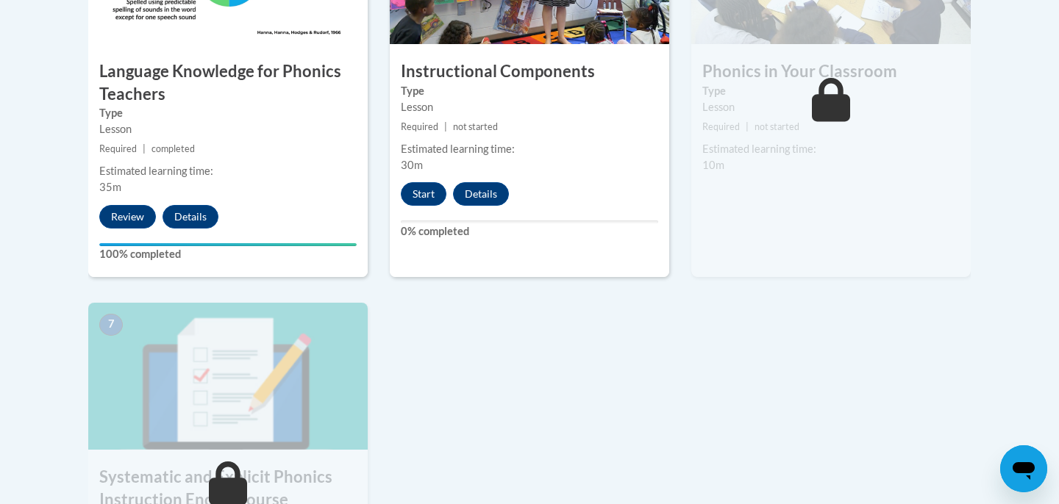
scroll to position [973, 0]
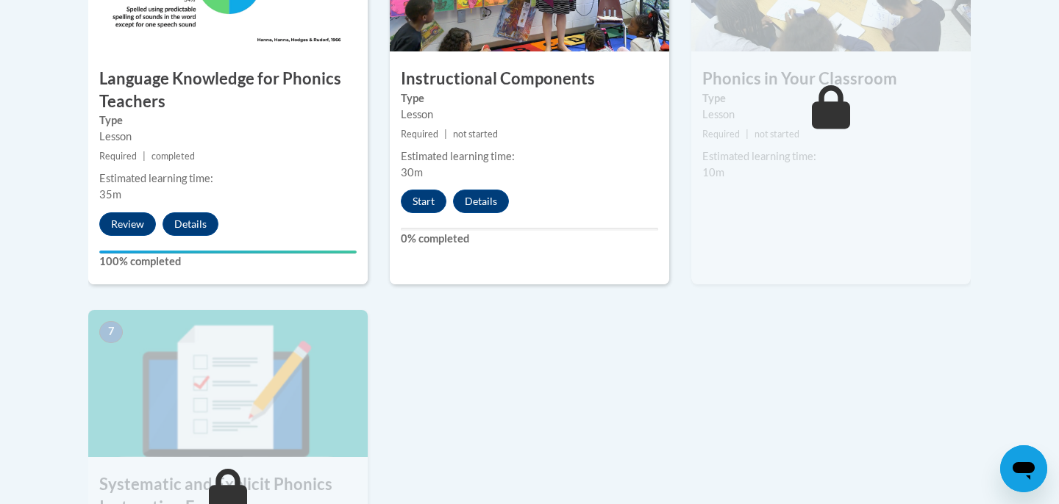
click at [418, 215] on div "5 Instructional Components Type Lesson Required | not started Estimated learnin…" at bounding box center [529, 94] width 279 height 380
click at [420, 202] on button "Start" at bounding box center [424, 202] width 46 height 24
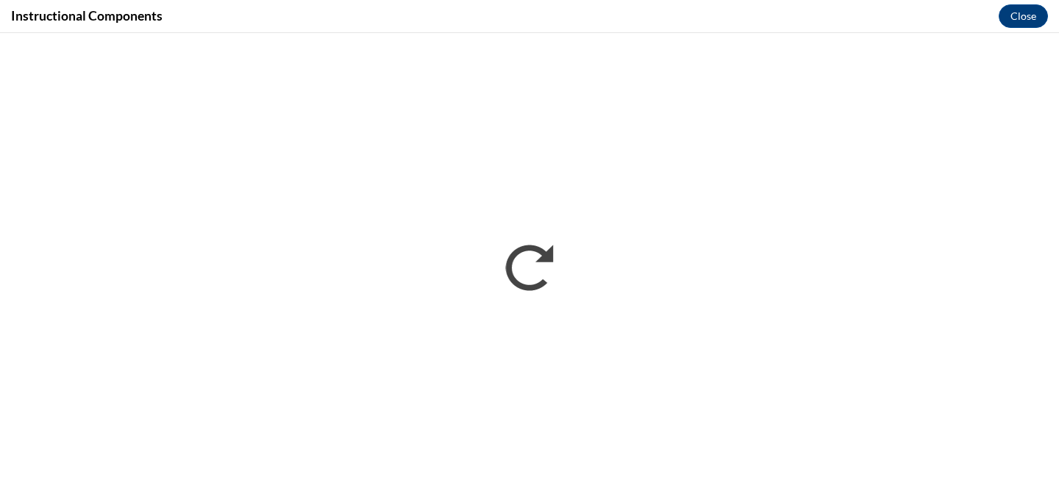
scroll to position [0, 0]
